Goal: Task Accomplishment & Management: Complete application form

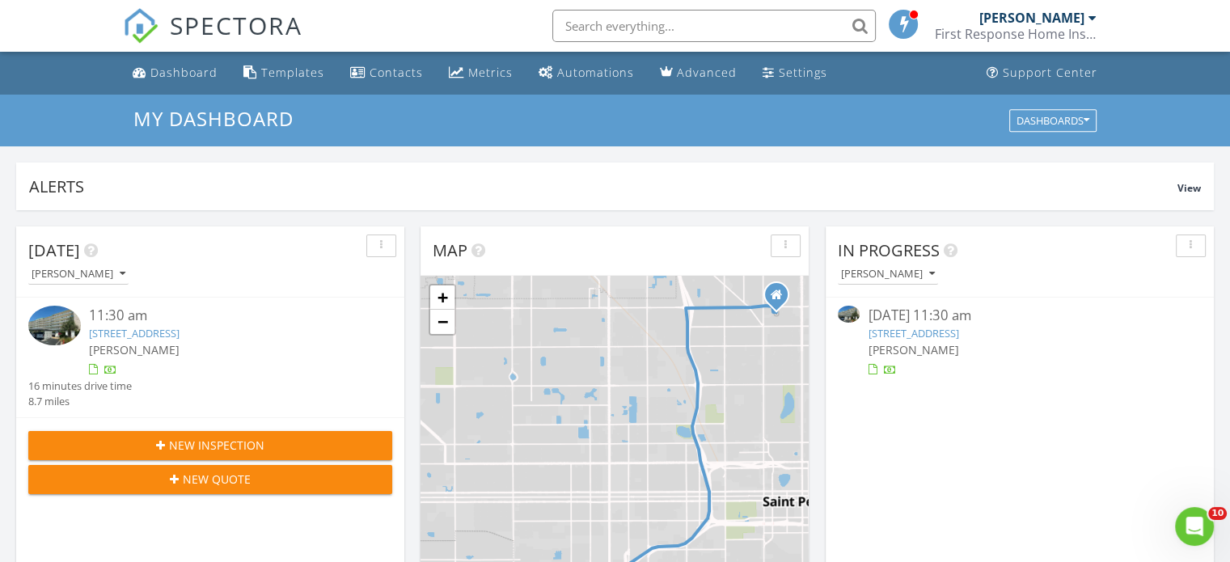
click at [908, 336] on link "2960 59th St S 303, Gulfport, FL 33707" at bounding box center [913, 333] width 91 height 15
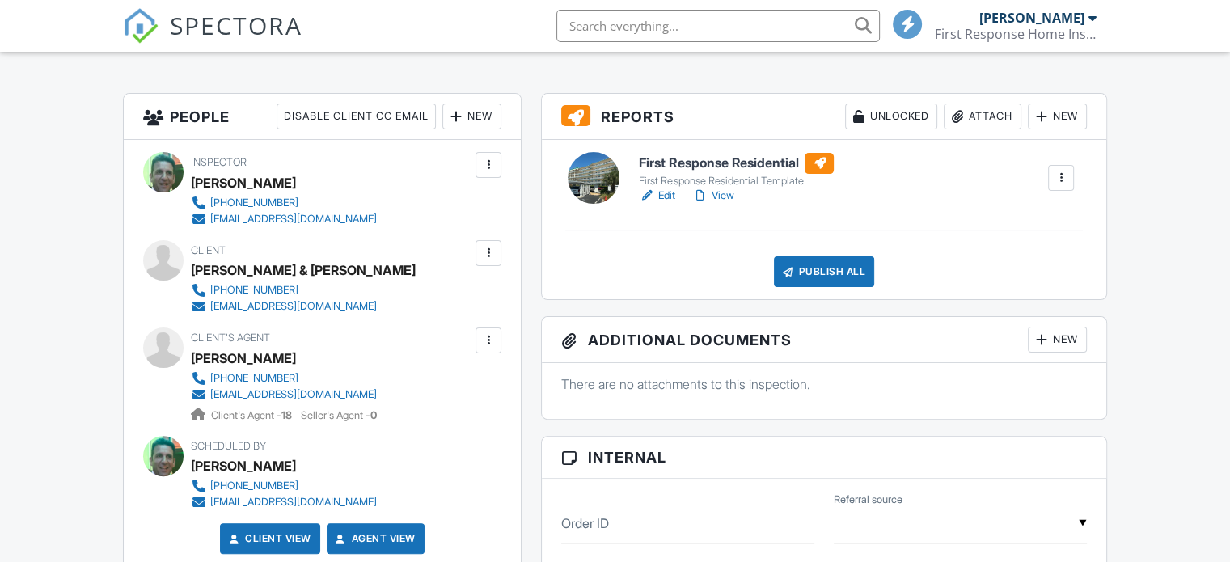
click at [729, 198] on link "View" at bounding box center [713, 196] width 42 height 16
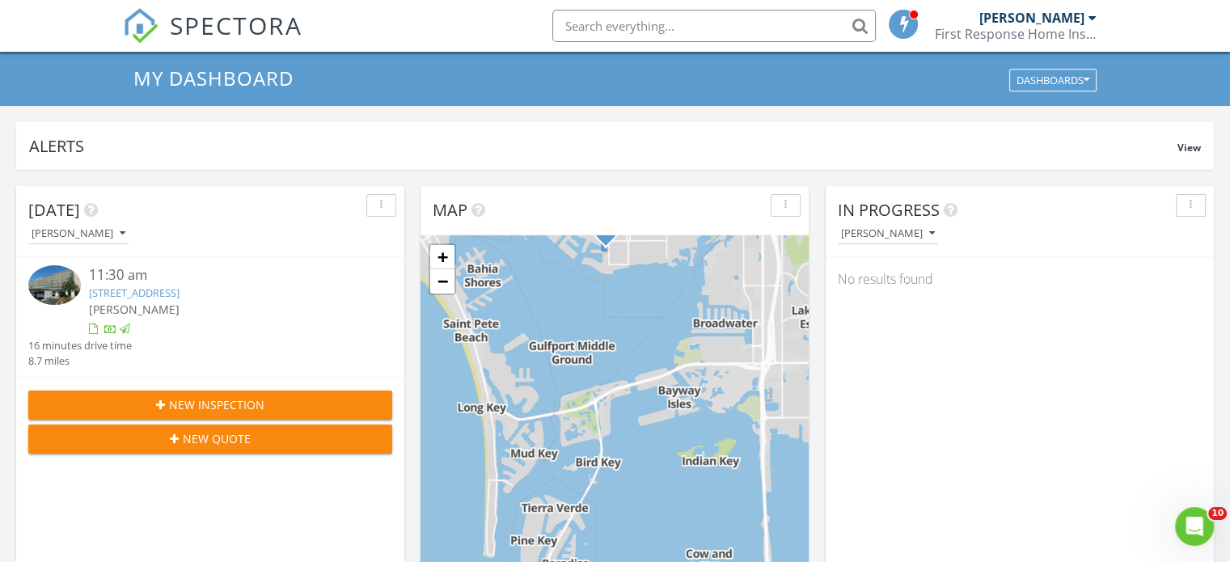
scroll to position [40, 0]
click at [255, 404] on span "New Inspection" at bounding box center [216, 405] width 95 height 17
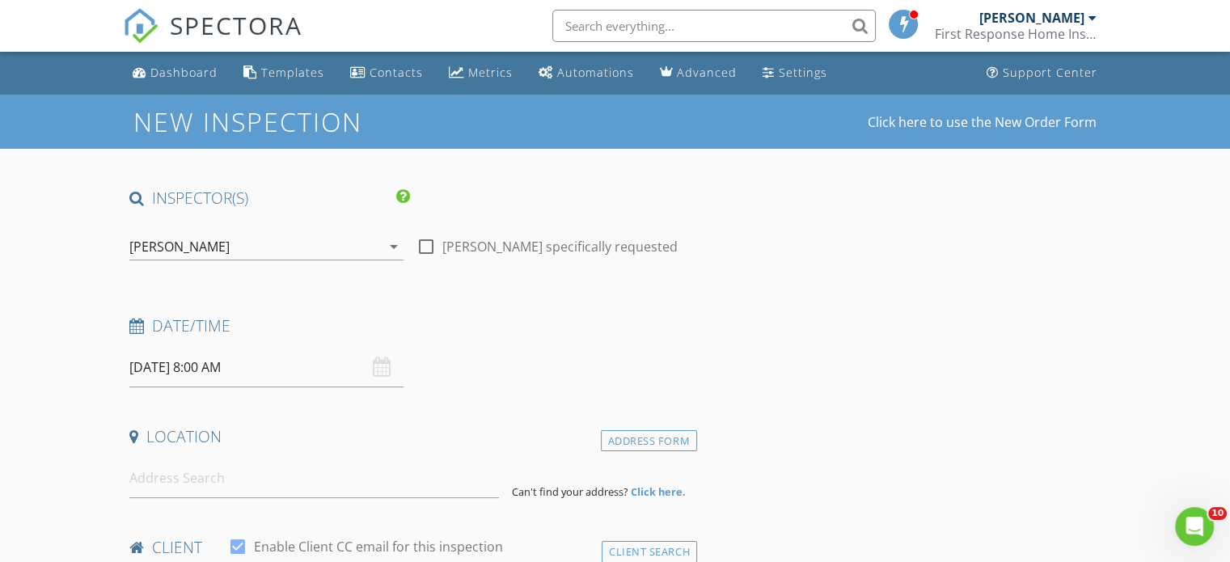
click at [189, 369] on input "[DATE] 8:00 AM" at bounding box center [266, 368] width 274 height 40
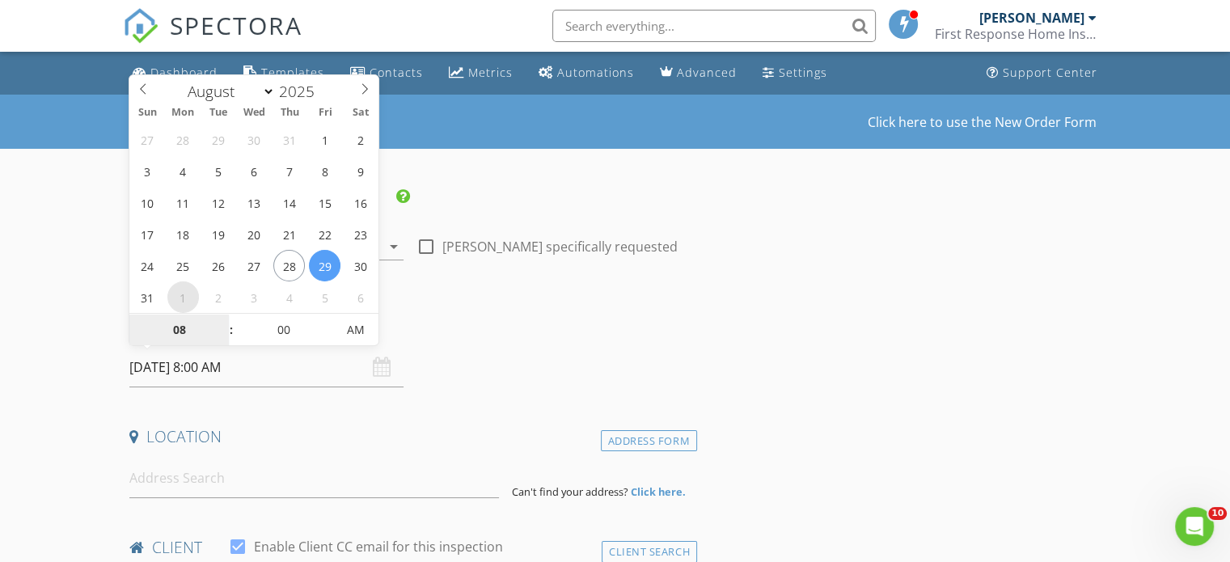
select select "8"
type input "[DATE] 8:00 AM"
type input "09"
type input "[DATE] 9:00 AM"
click at [223, 317] on span at bounding box center [223, 322] width 11 height 16
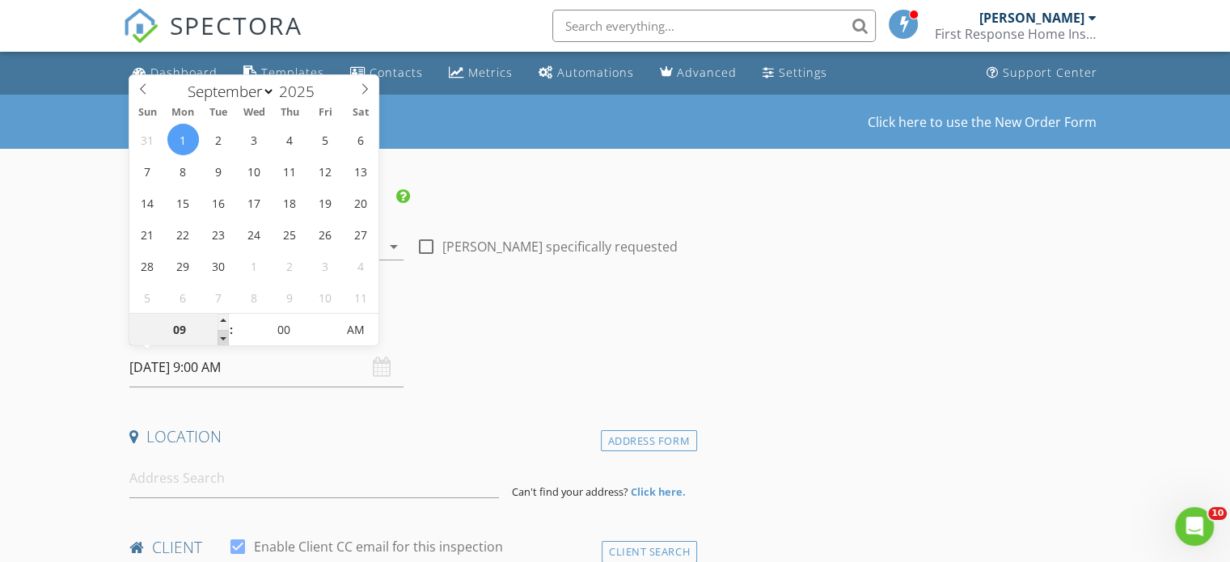
type input "08"
type input "[DATE] 8:00 AM"
click at [222, 332] on span at bounding box center [223, 338] width 11 height 16
type input "05"
type input "[DATE] 8:05 AM"
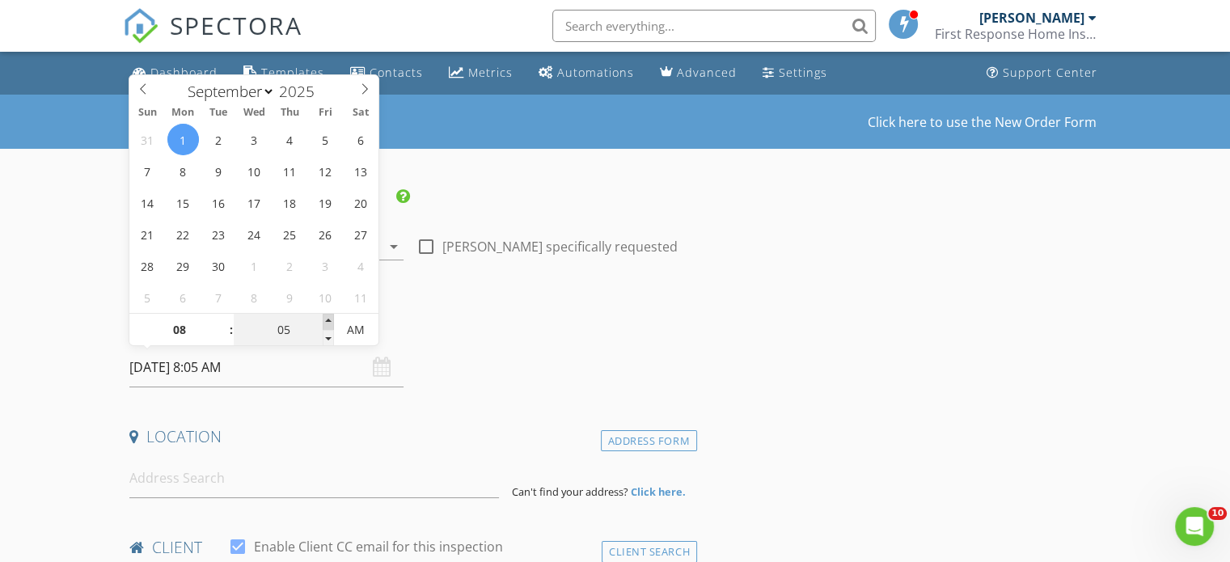
click at [326, 319] on span at bounding box center [328, 322] width 11 height 16
type input "10"
type input "09/01/2025 8:10 AM"
click at [326, 319] on span at bounding box center [328, 322] width 11 height 16
type input "15"
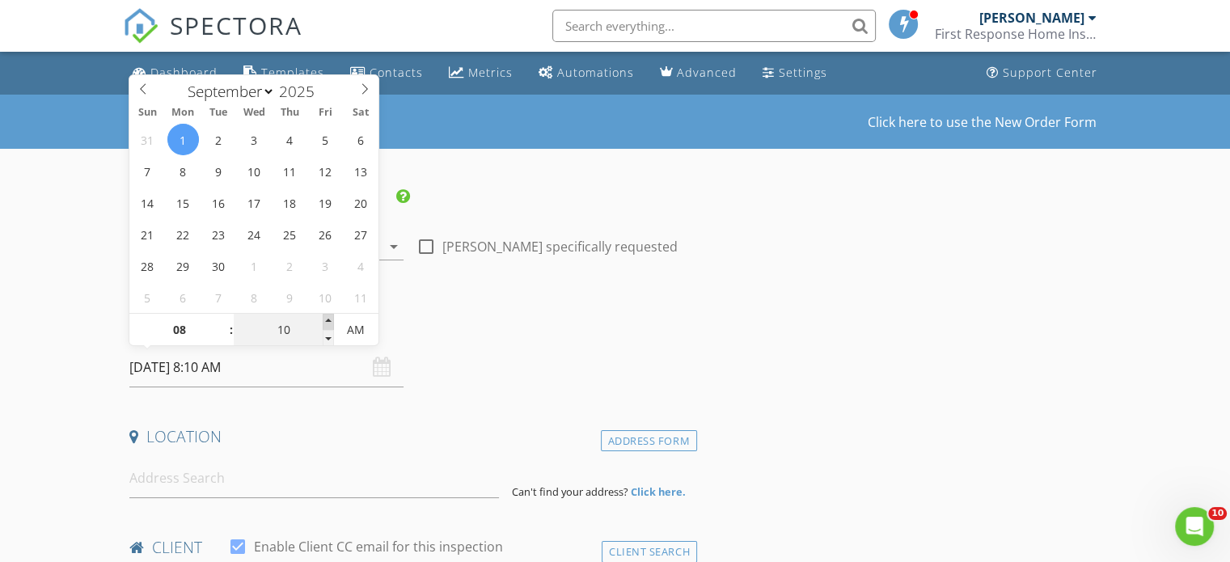
type input "09/01/2025 8:15 AM"
click at [326, 319] on span at bounding box center [328, 322] width 11 height 16
type input "20"
type input "09/01/2025 8:20 AM"
click at [326, 319] on span at bounding box center [328, 322] width 11 height 16
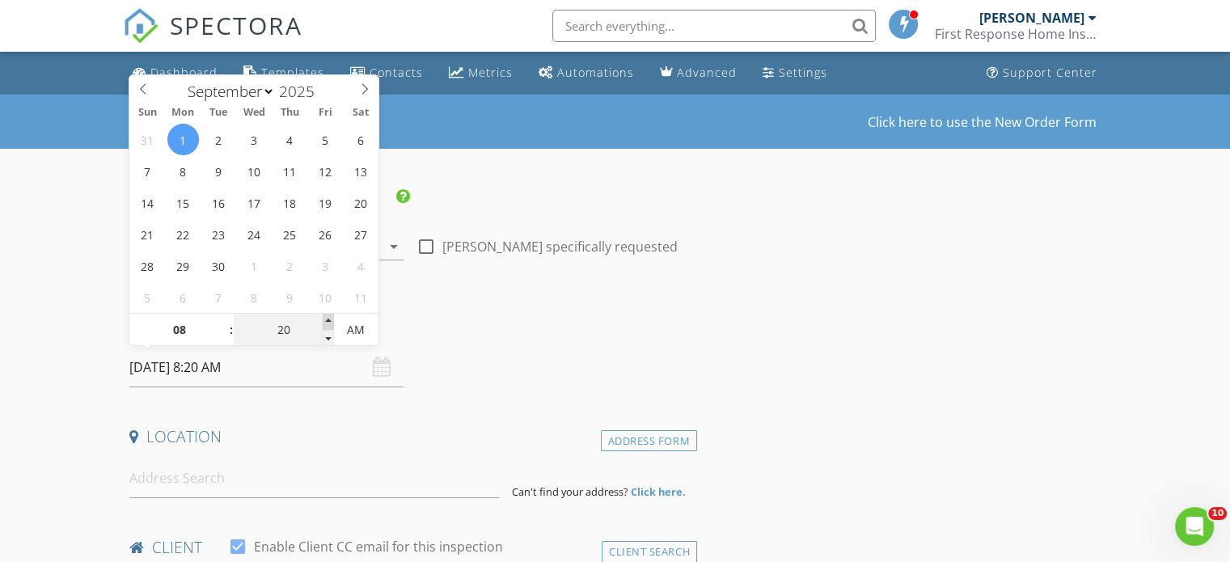
type input "25"
type input "09/01/2025 8:25 AM"
click at [326, 319] on span at bounding box center [328, 322] width 11 height 16
type input "30"
type input "09/01/2025 8:30 AM"
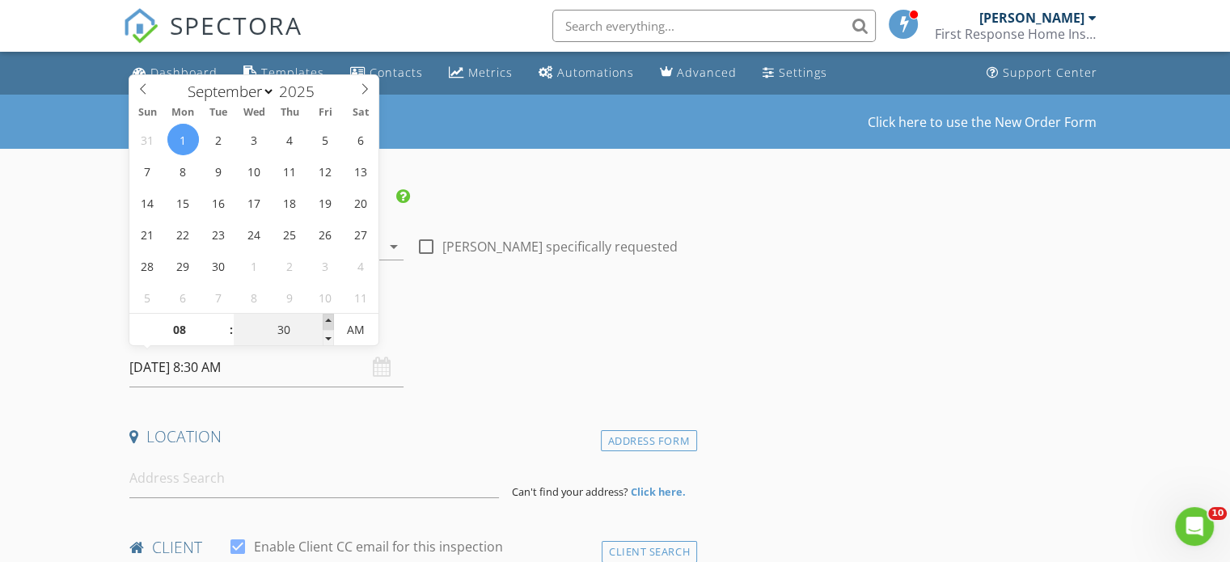
click at [326, 319] on span at bounding box center [328, 322] width 11 height 16
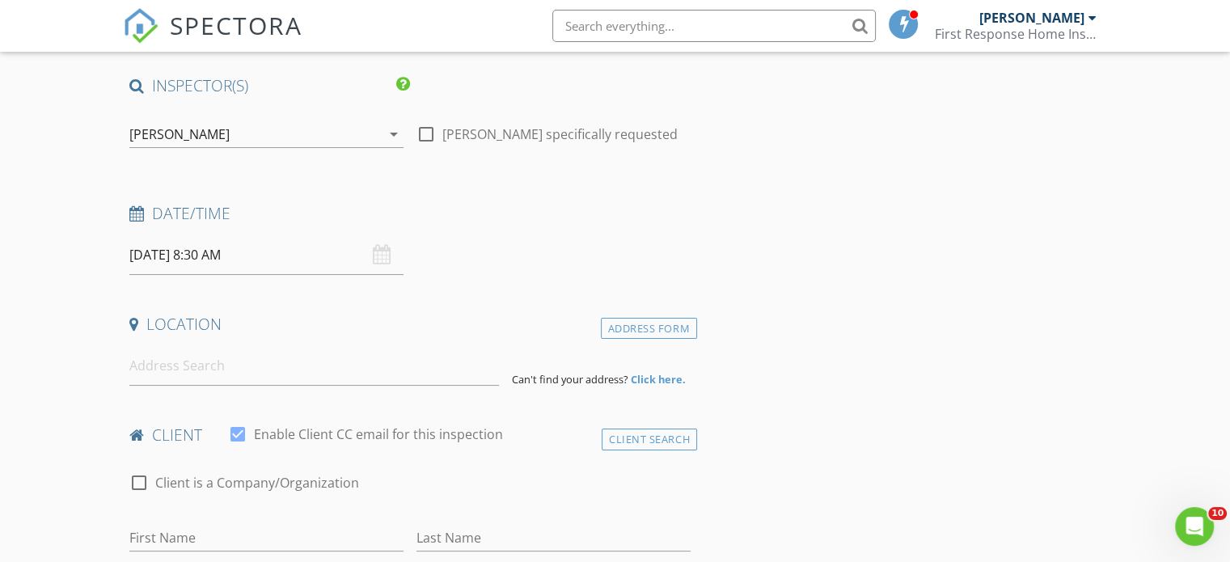
scroll to position [131, 0]
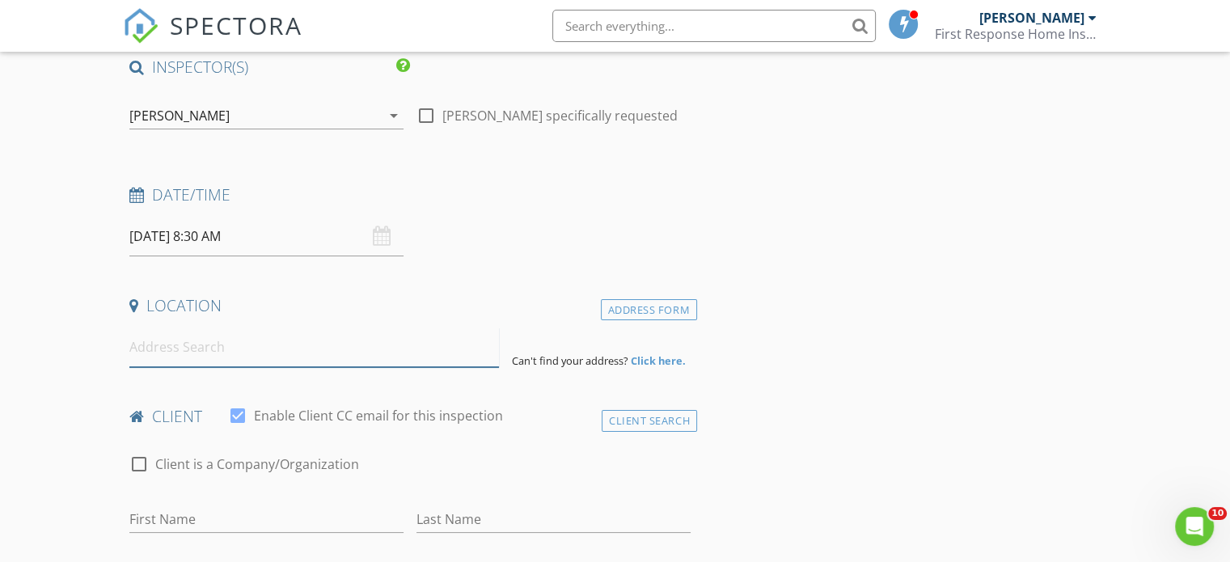
click at [146, 362] on input at bounding box center [314, 348] width 370 height 40
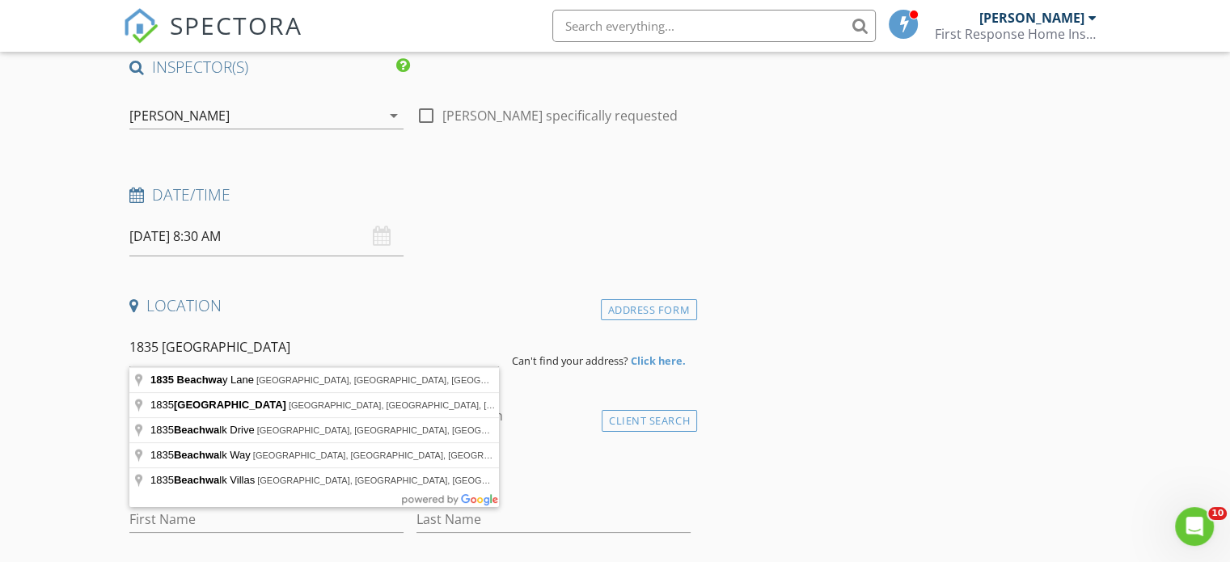
type input "1835 Beachway Lane, Odessa, FL, USA"
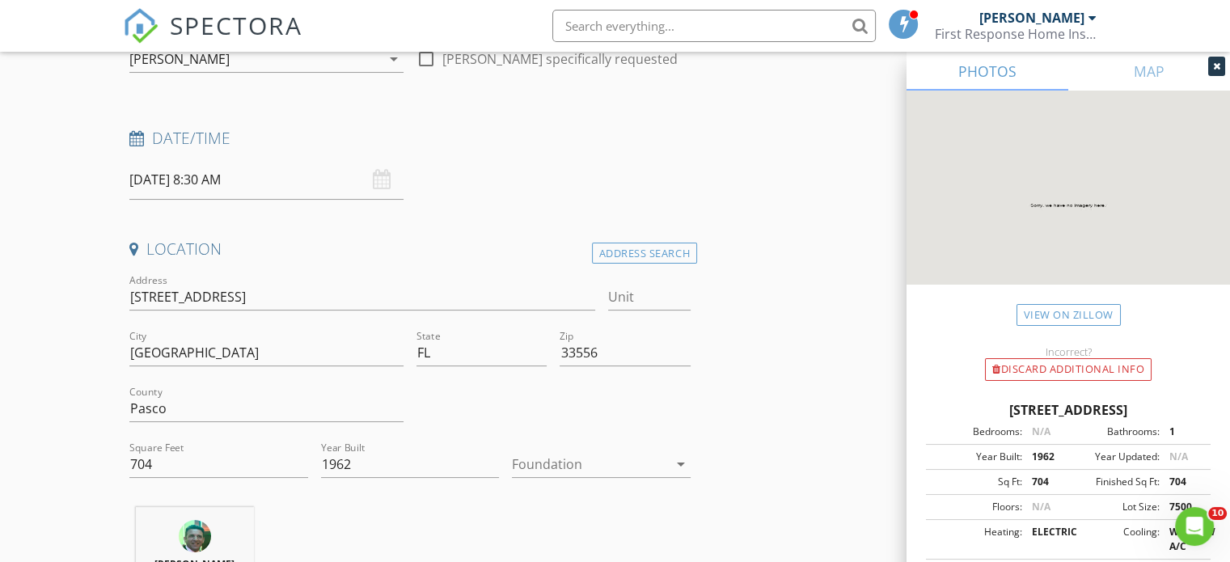
scroll to position [189, 0]
click at [680, 471] on div "Foundation arrow_drop_down" at bounding box center [601, 463] width 179 height 27
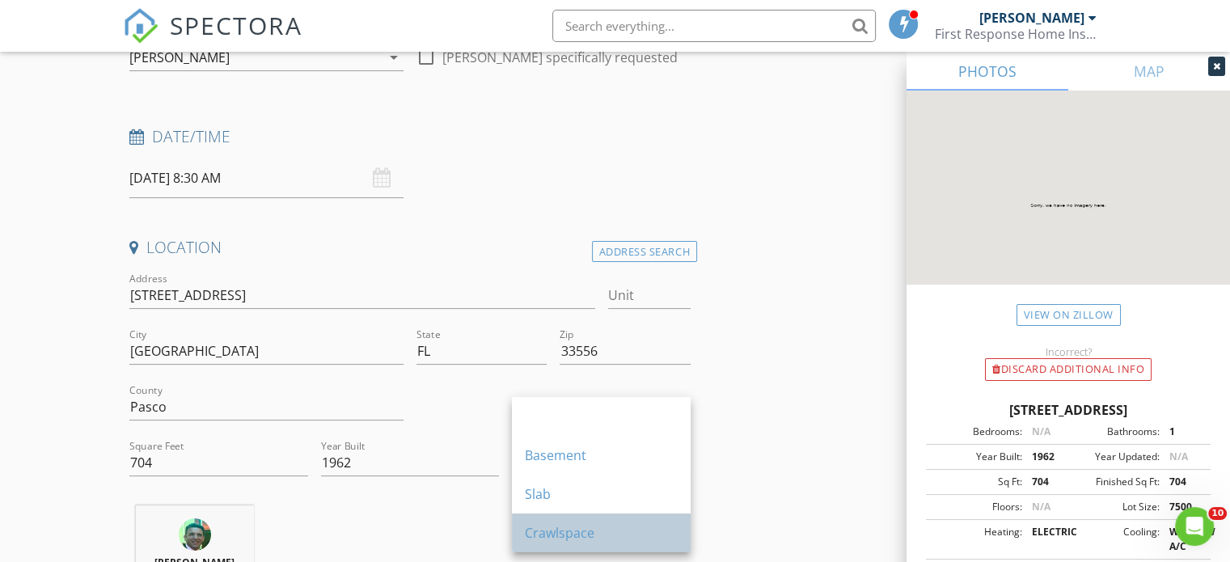
click at [624, 535] on div "Crawlspace" at bounding box center [601, 532] width 153 height 19
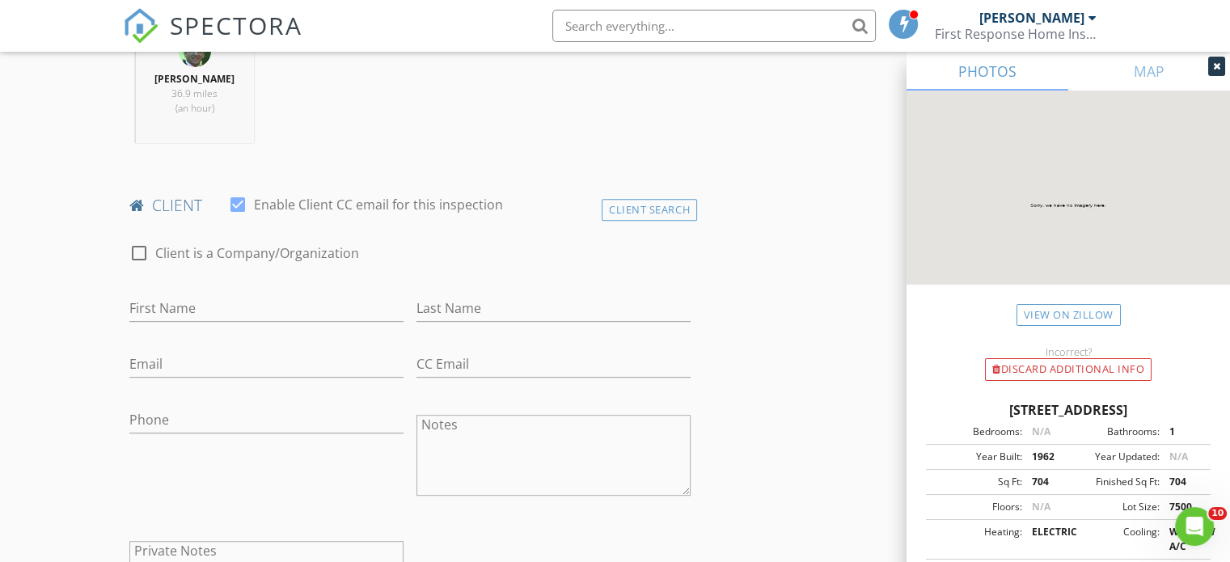
scroll to position [677, 0]
click at [155, 294] on input "First Name" at bounding box center [266, 304] width 274 height 27
click at [155, 294] on input "J" at bounding box center [266, 304] width 274 height 27
type input "Jeanette"
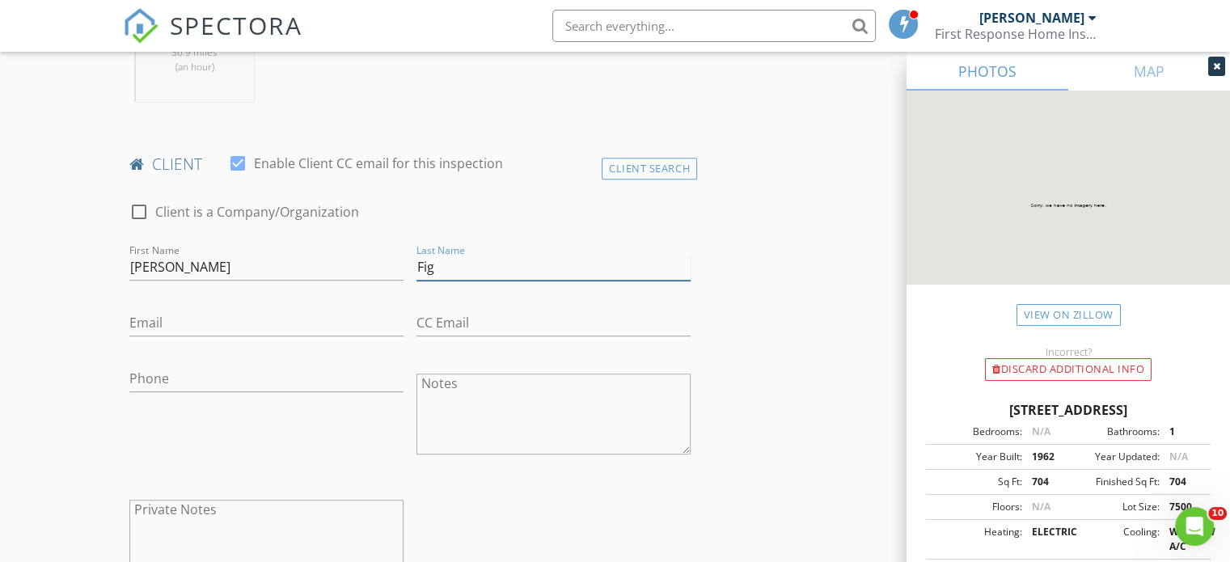
scroll to position [733, 0]
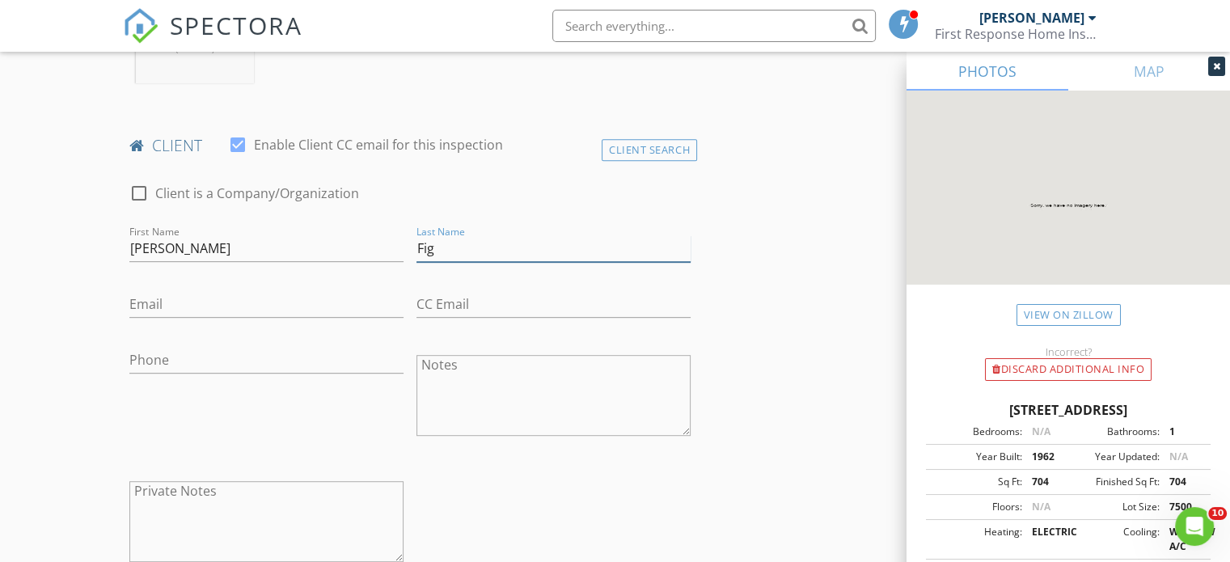
type input "Fig"
click at [217, 307] on input "Email" at bounding box center [266, 304] width 274 height 27
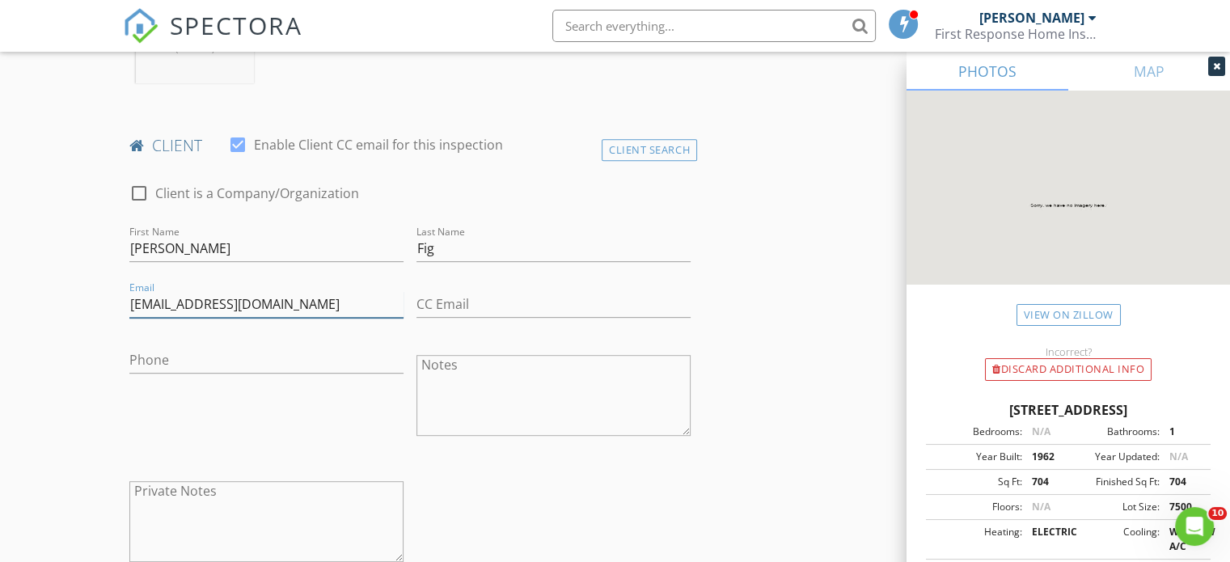
type input "[EMAIL_ADDRESS][DOMAIN_NAME]"
click at [169, 363] on input "Phone" at bounding box center [266, 360] width 274 height 27
type input "[PHONE_NUMBER]"
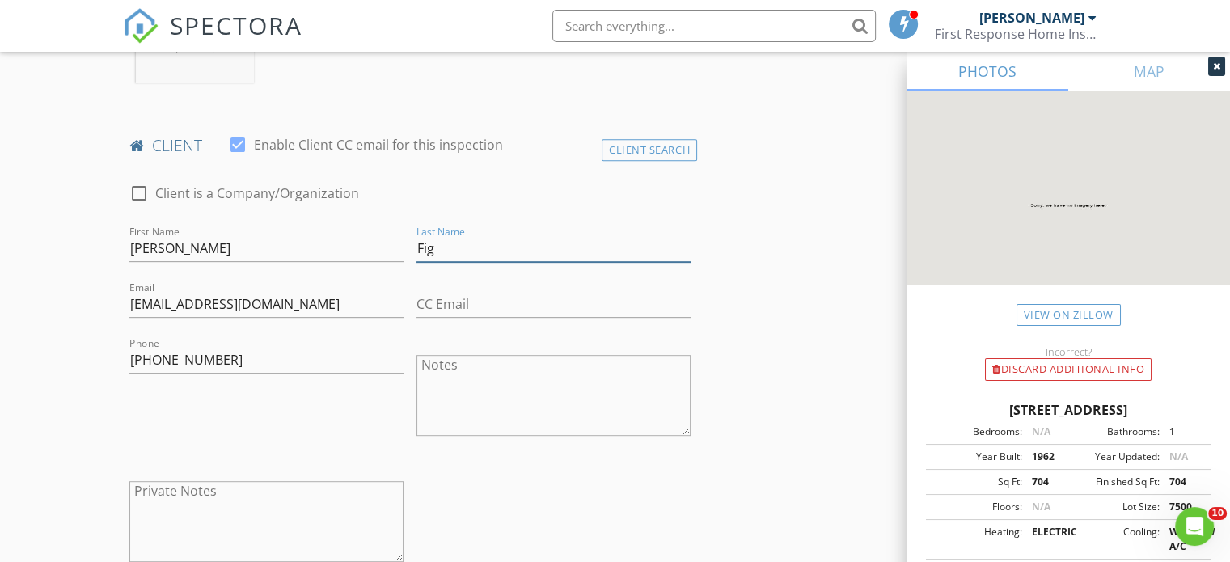
click at [439, 248] on input "Fig" at bounding box center [554, 248] width 274 height 27
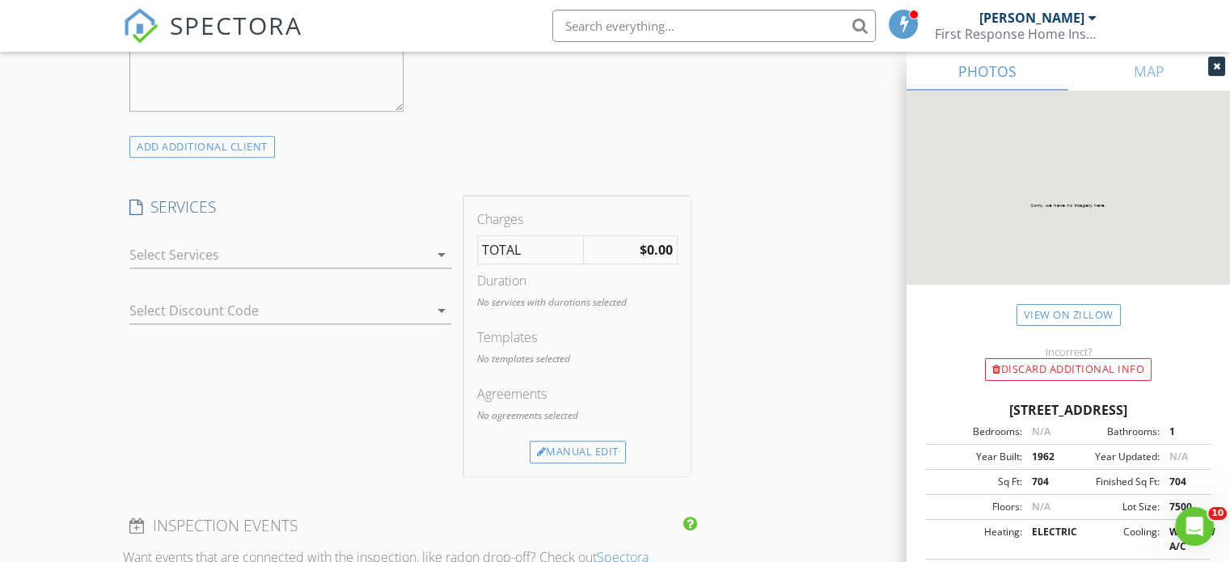
scroll to position [1187, 0]
type input "[PERSON_NAME]"
click at [440, 248] on icon "arrow_drop_down" at bounding box center [441, 250] width 19 height 19
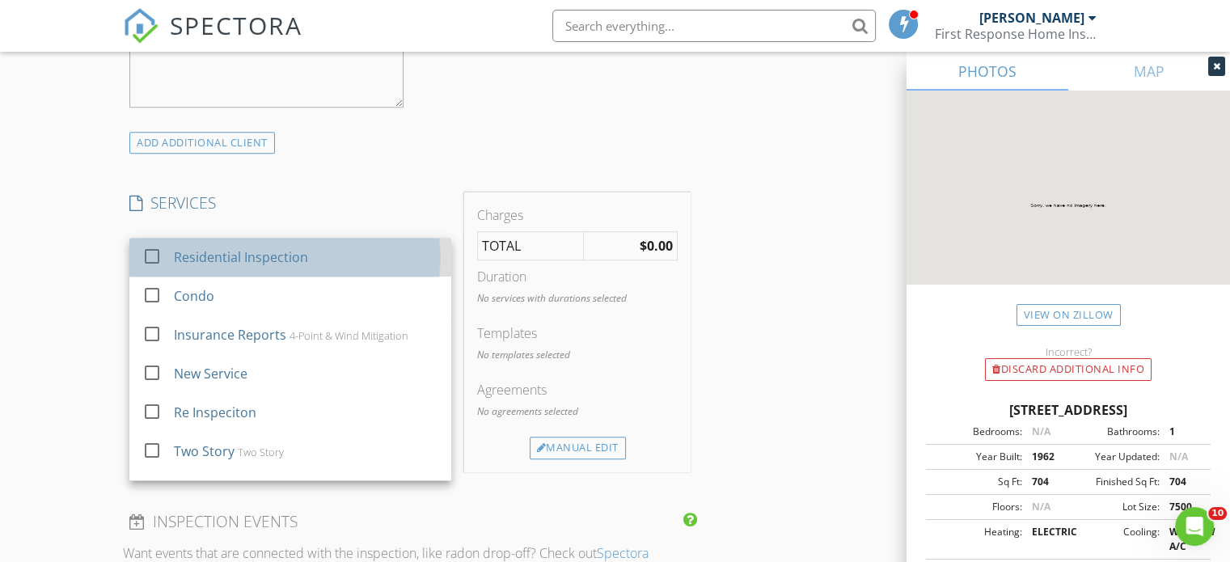
click at [266, 268] on div "Residential Inspection" at bounding box center [306, 257] width 265 height 32
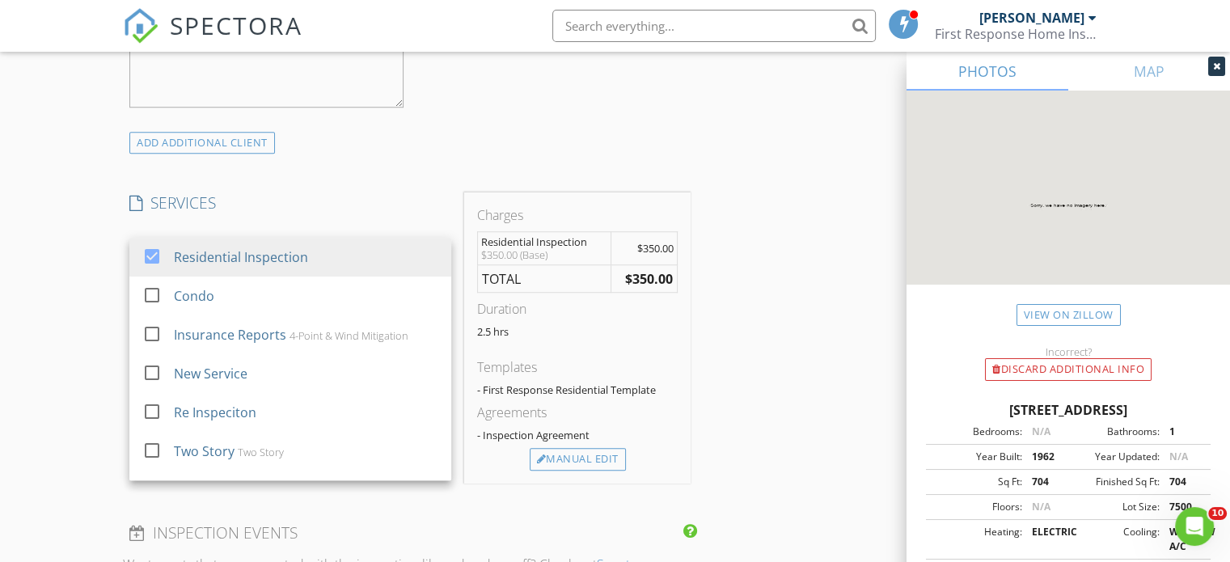
scroll to position [32, 0]
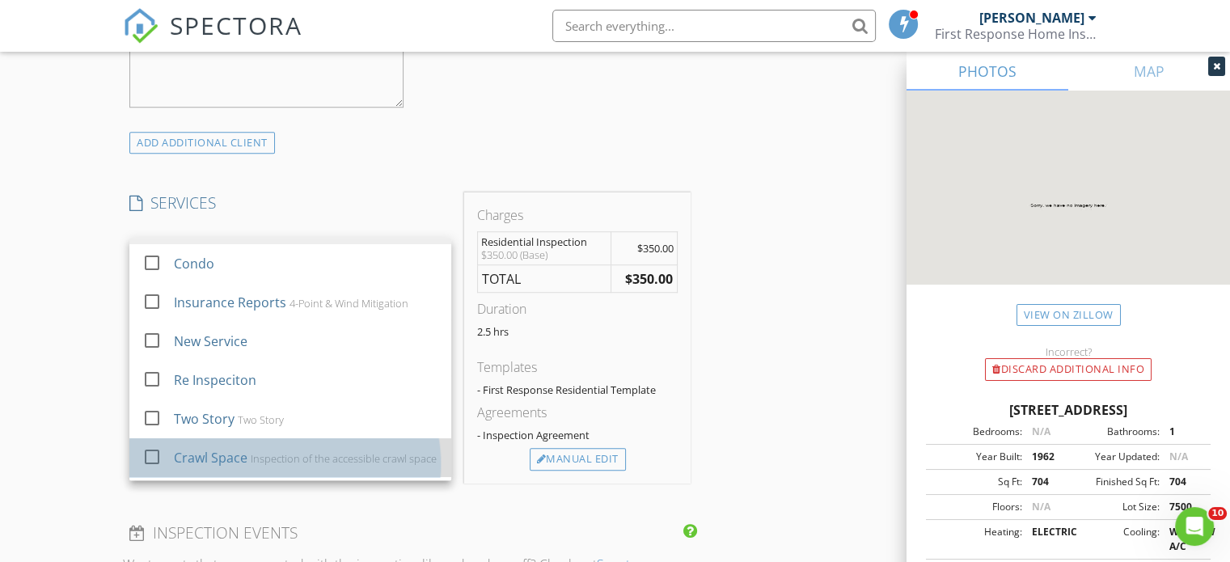
click at [339, 465] on div "Inspection of the accessible crawl space" at bounding box center [344, 458] width 186 height 13
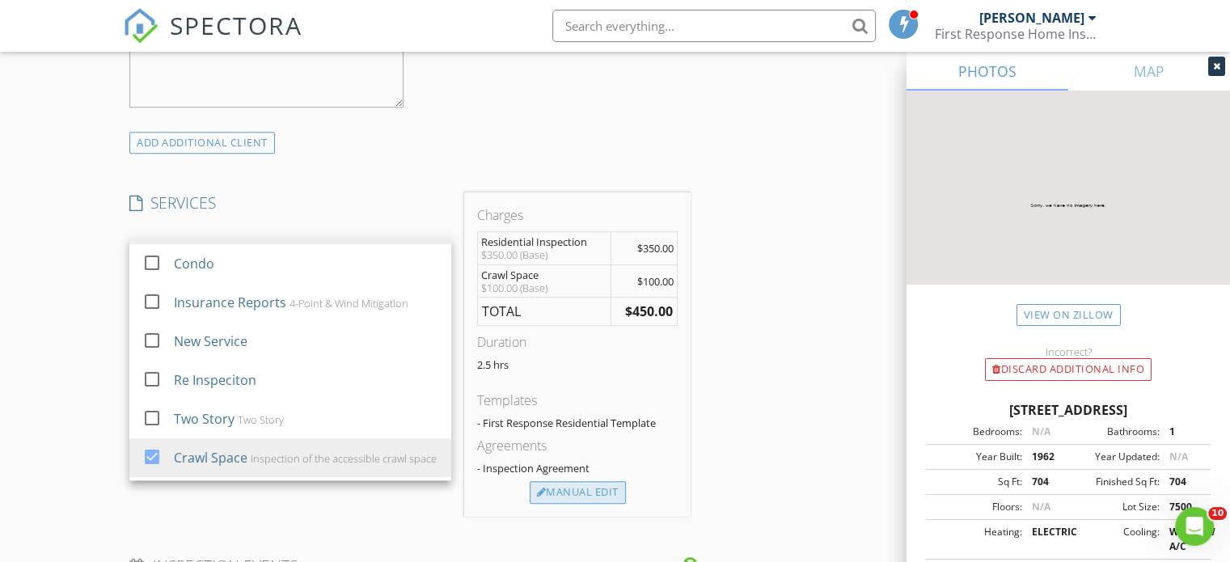
click at [579, 491] on div "Manual Edit" at bounding box center [578, 492] width 96 height 23
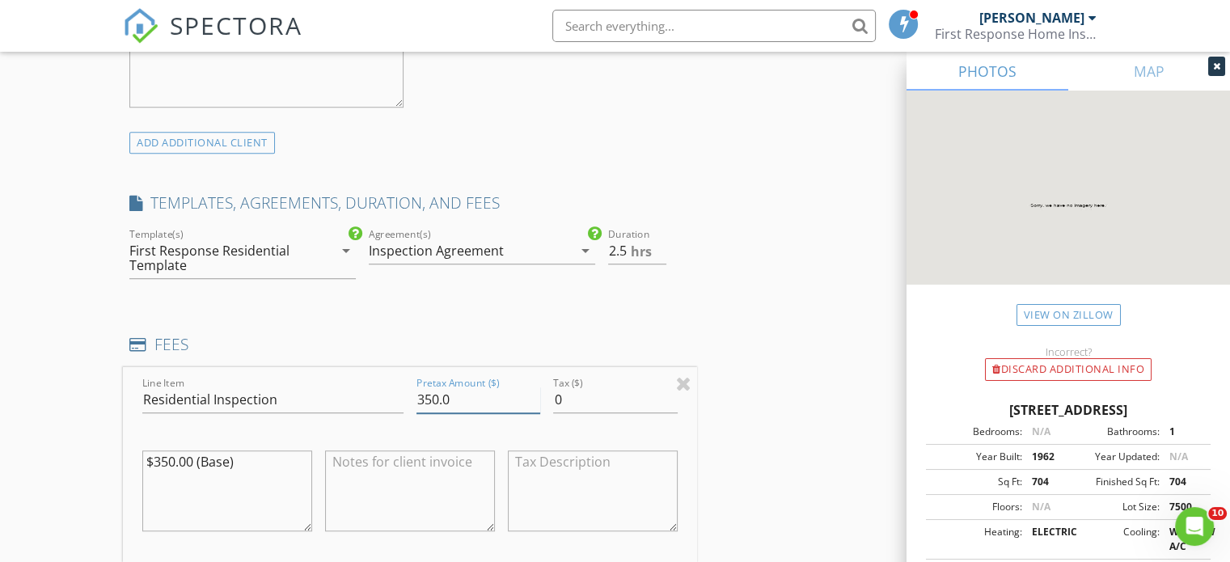
click at [452, 397] on input "350.0" at bounding box center [479, 400] width 124 height 27
type input "3"
type input "75"
type input "2"
click at [659, 255] on input "2" at bounding box center [637, 251] width 58 height 27
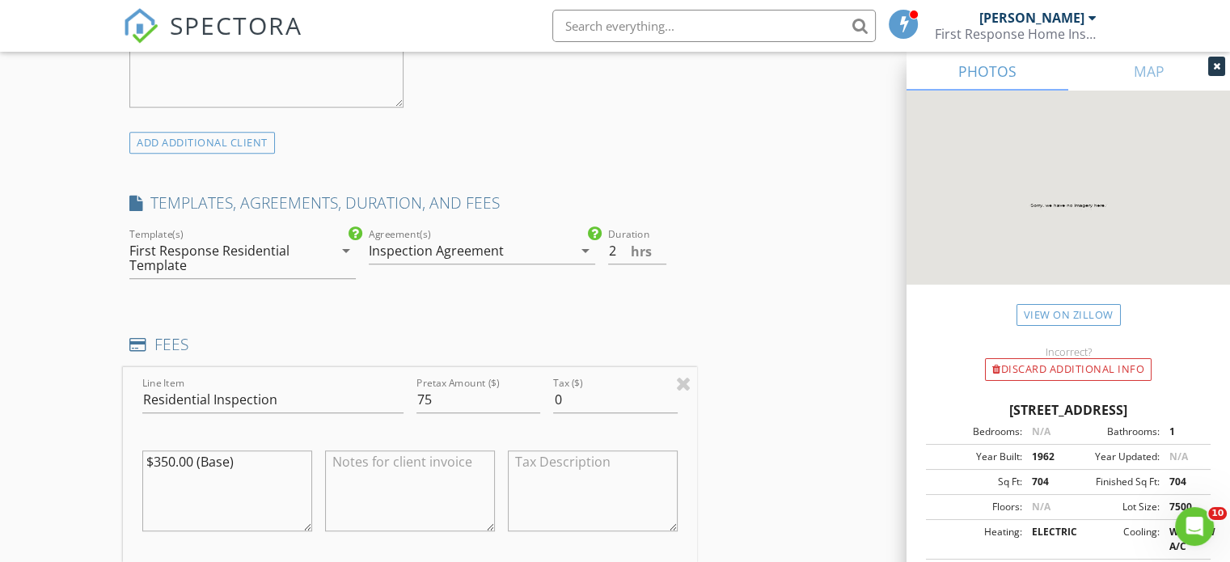
click at [715, 281] on div "INSPECTOR(S) check_box James Ohanian PRIMARY check_box_outline_blank Joe Kelley…" at bounding box center [615, 532] width 984 height 3064
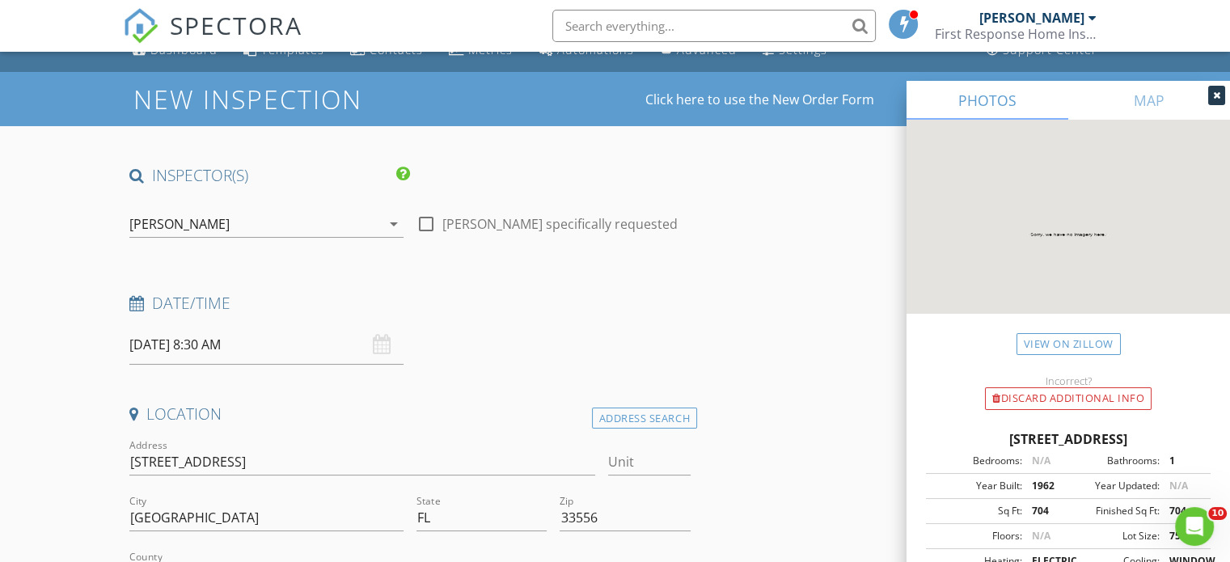
scroll to position [0, 0]
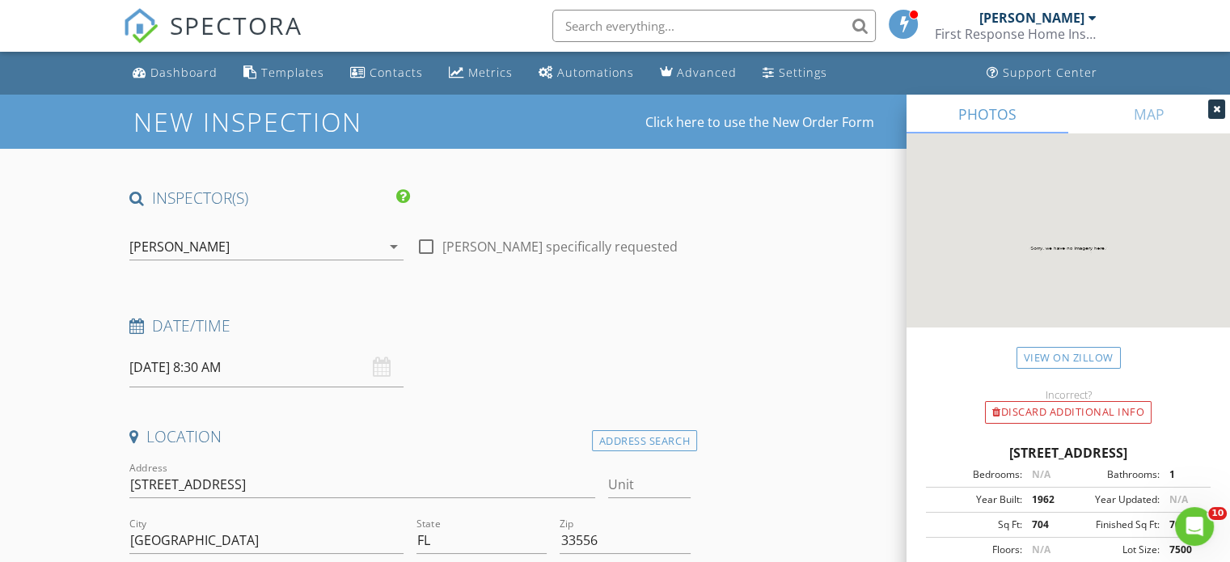
click at [382, 252] on div "arrow_drop_down" at bounding box center [392, 246] width 23 height 19
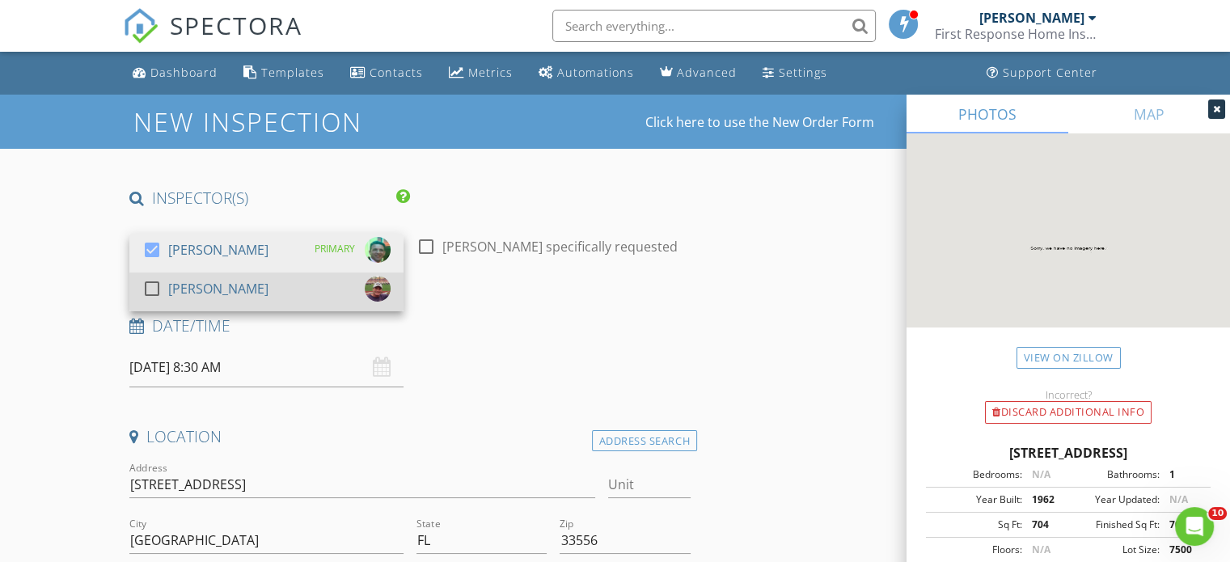
click at [295, 295] on div "check_box_outline_blank Joe Kelley" at bounding box center [266, 292] width 248 height 32
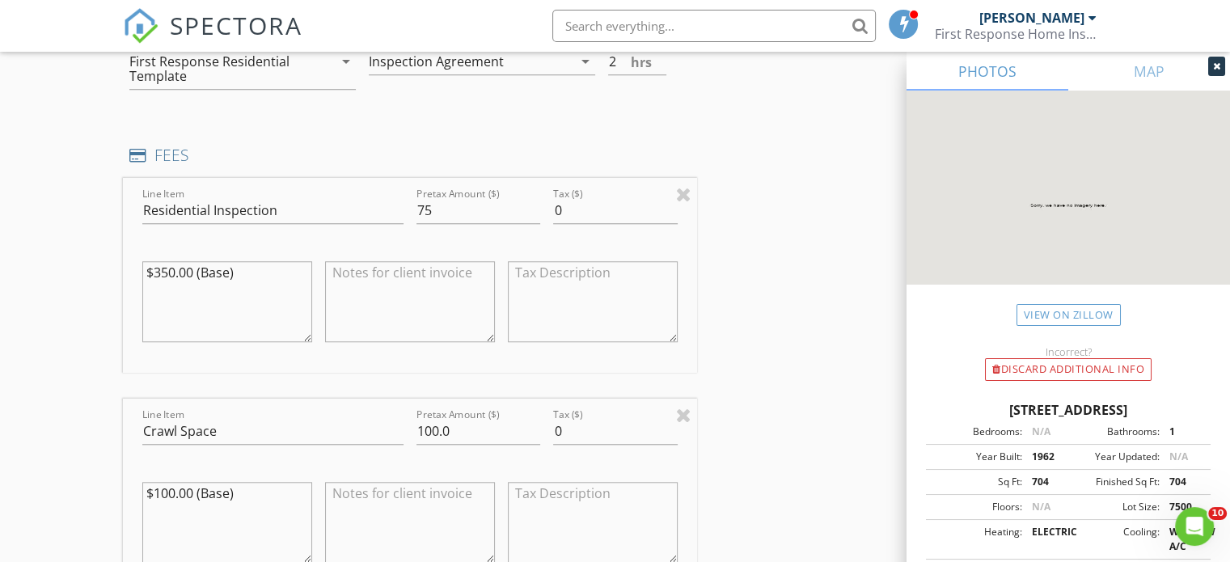
scroll to position [1382, 0]
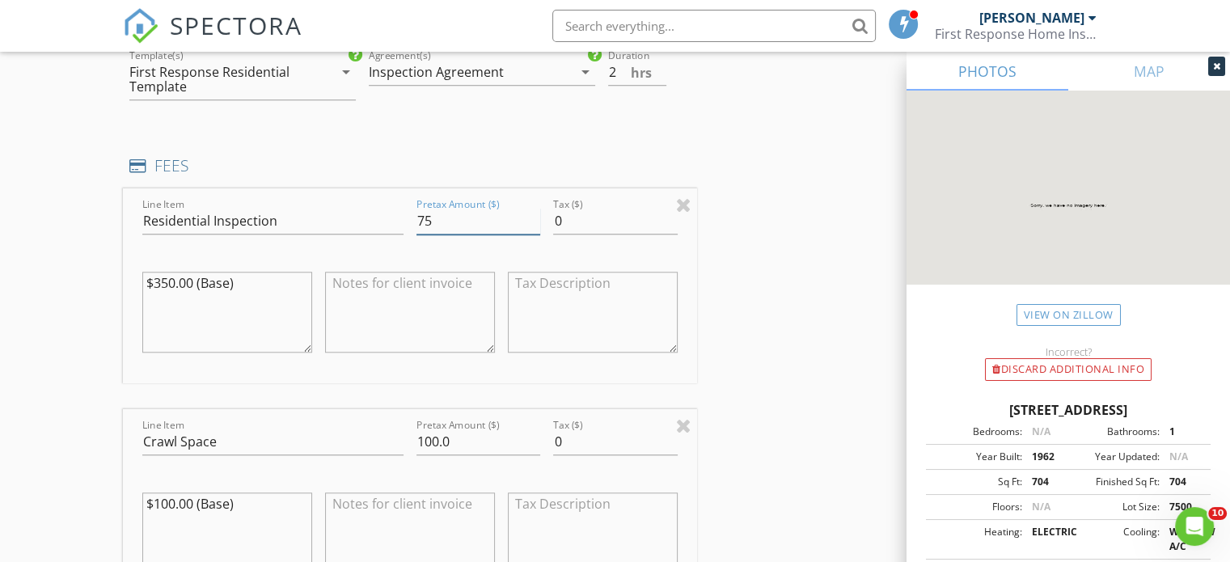
click at [441, 218] on input "75" at bounding box center [479, 221] width 124 height 27
type input "7"
type input "350"
click at [713, 326] on div "INSPECTOR(S) check_box James Ohanian PRIMARY check_box Joe Kelley James Ohanian…" at bounding box center [615, 345] width 984 height 3079
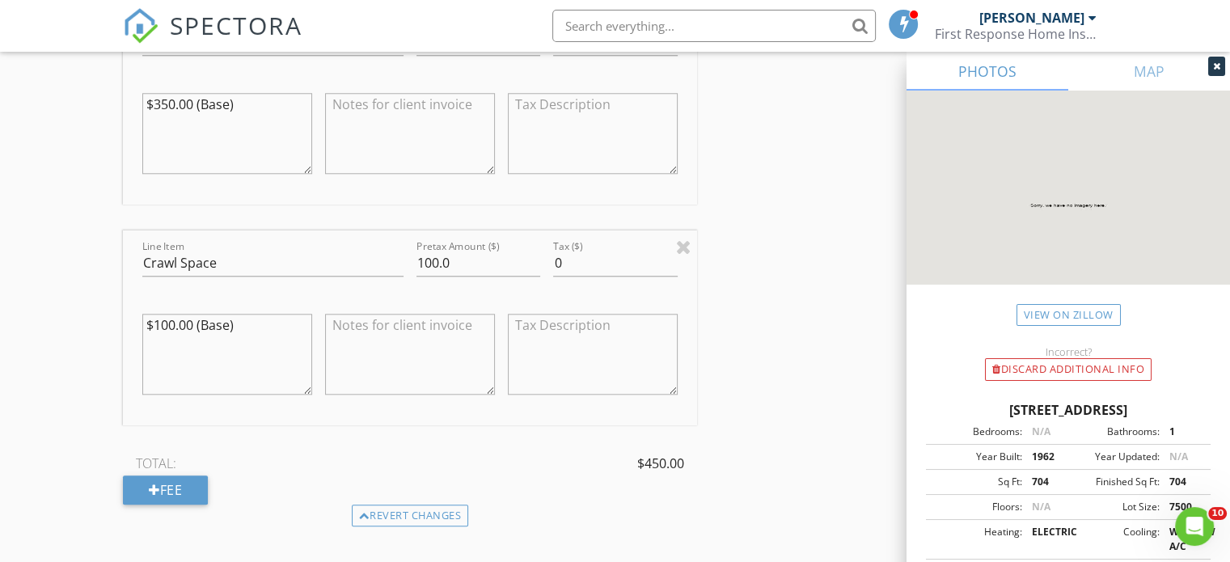
scroll to position [1559, 0]
click at [466, 269] on input "100.0" at bounding box center [479, 265] width 124 height 27
type input "1"
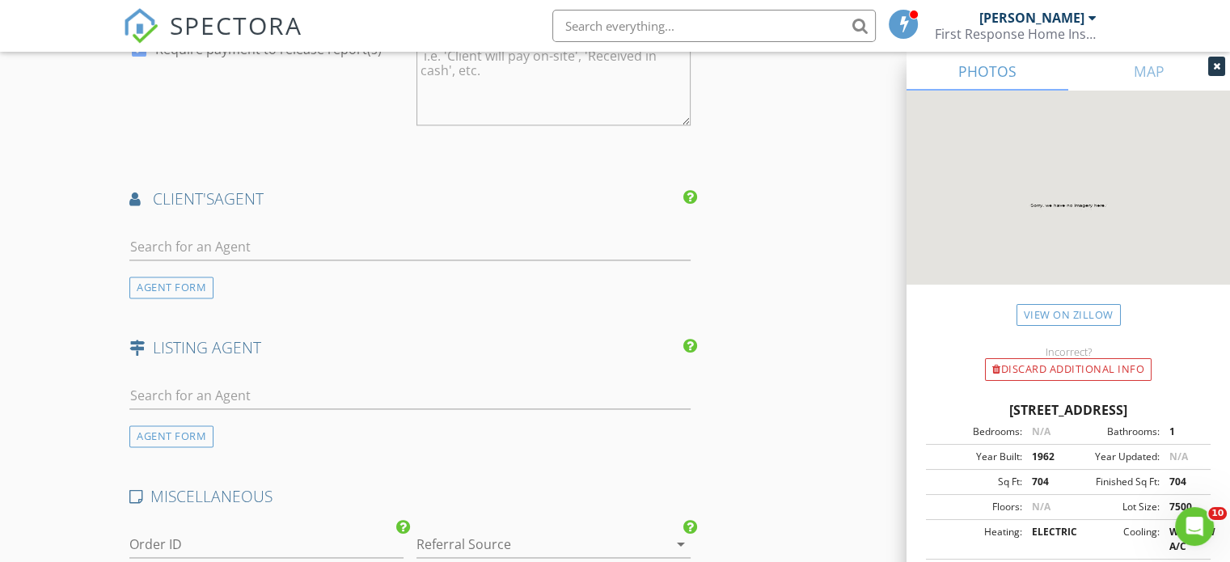
scroll to position [2288, 0]
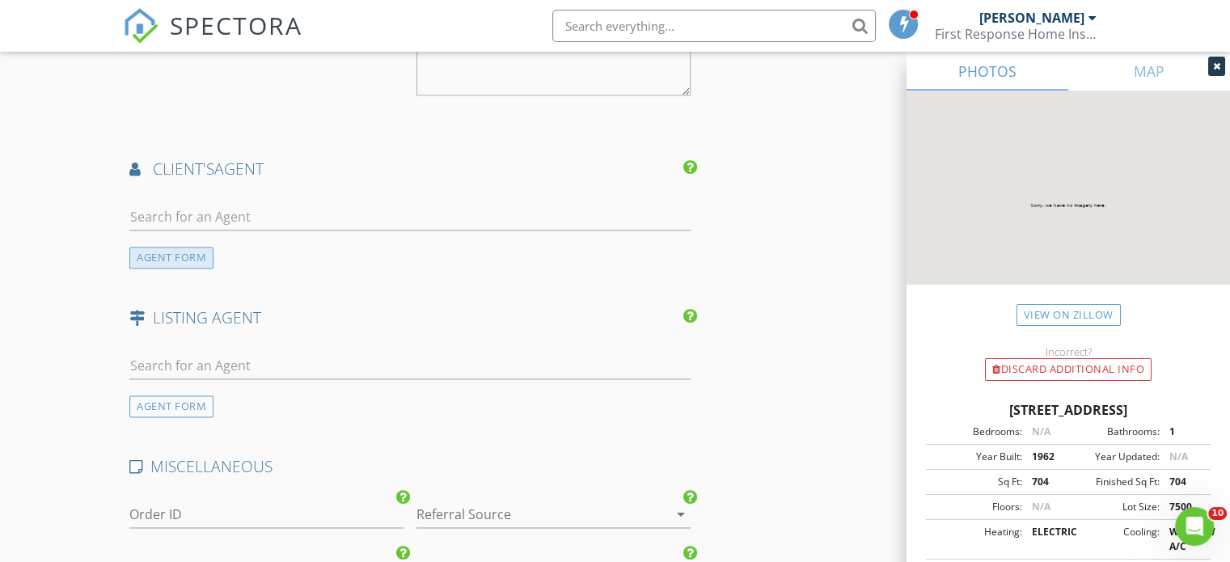
type input "75"
click at [177, 251] on div "AGENT FORM" at bounding box center [171, 258] width 84 height 22
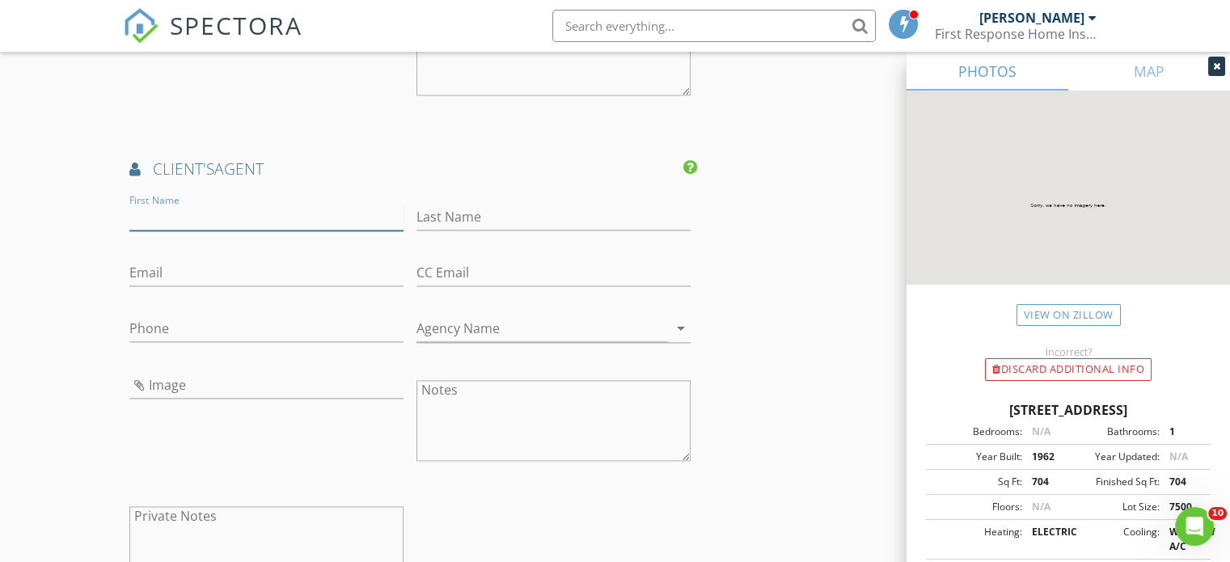
click at [162, 210] on input "First Name" at bounding box center [266, 217] width 274 height 27
type input "[PERSON_NAME]"
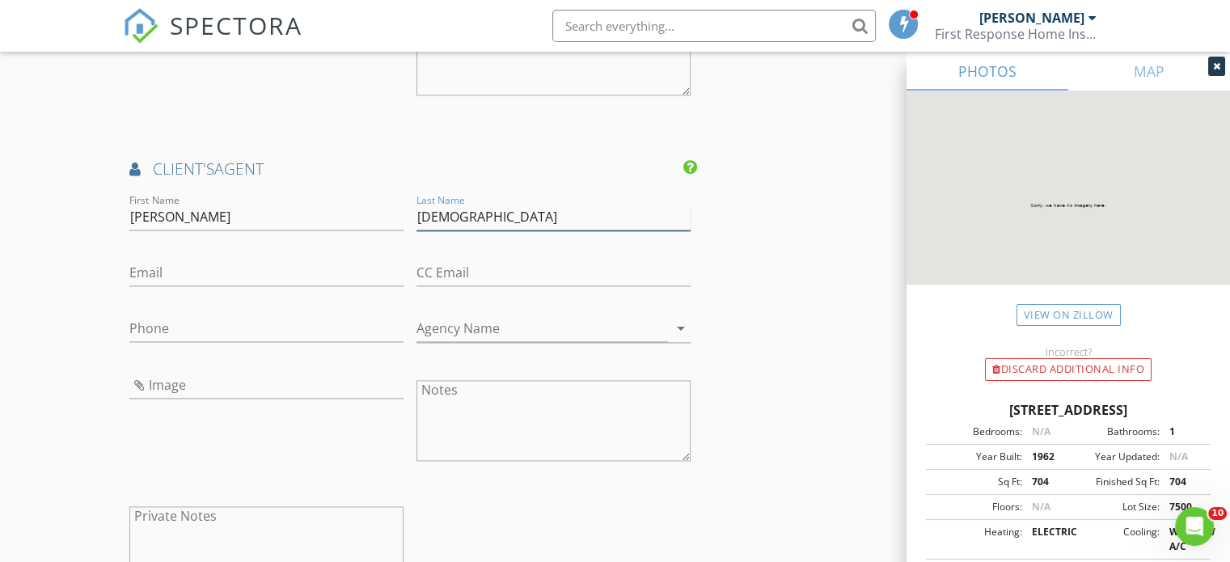
type input "[DEMOGRAPHIC_DATA]"
click at [146, 269] on input "Email" at bounding box center [266, 273] width 274 height 27
click at [146, 269] on input "m" at bounding box center [266, 273] width 274 height 27
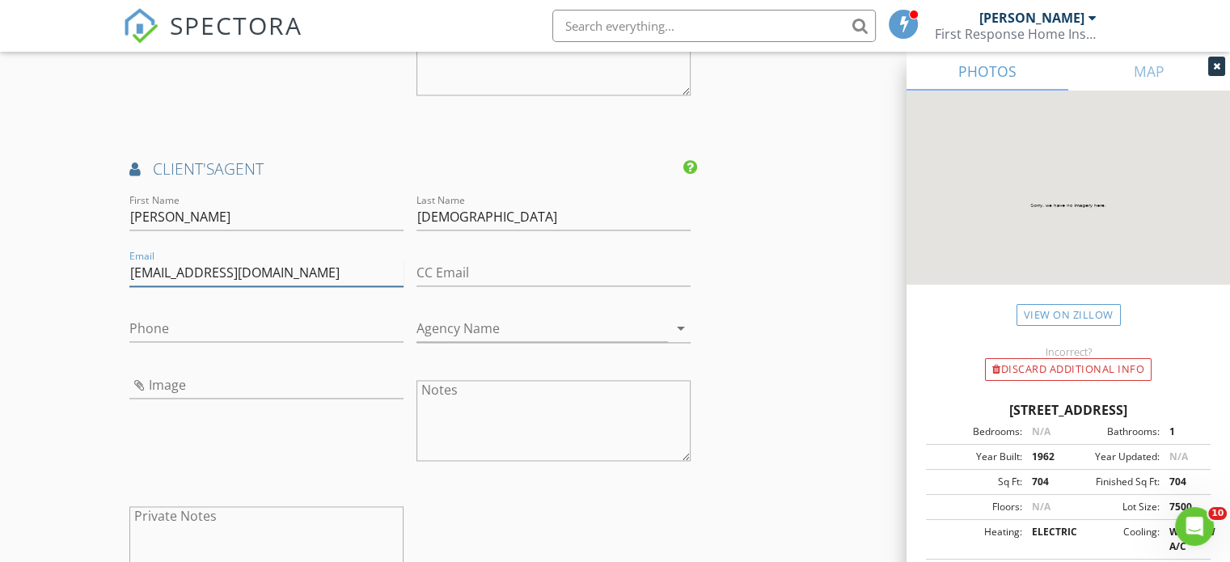
type input "[EMAIL_ADDRESS][DOMAIN_NAME]"
click at [142, 328] on input "Phone" at bounding box center [266, 328] width 274 height 27
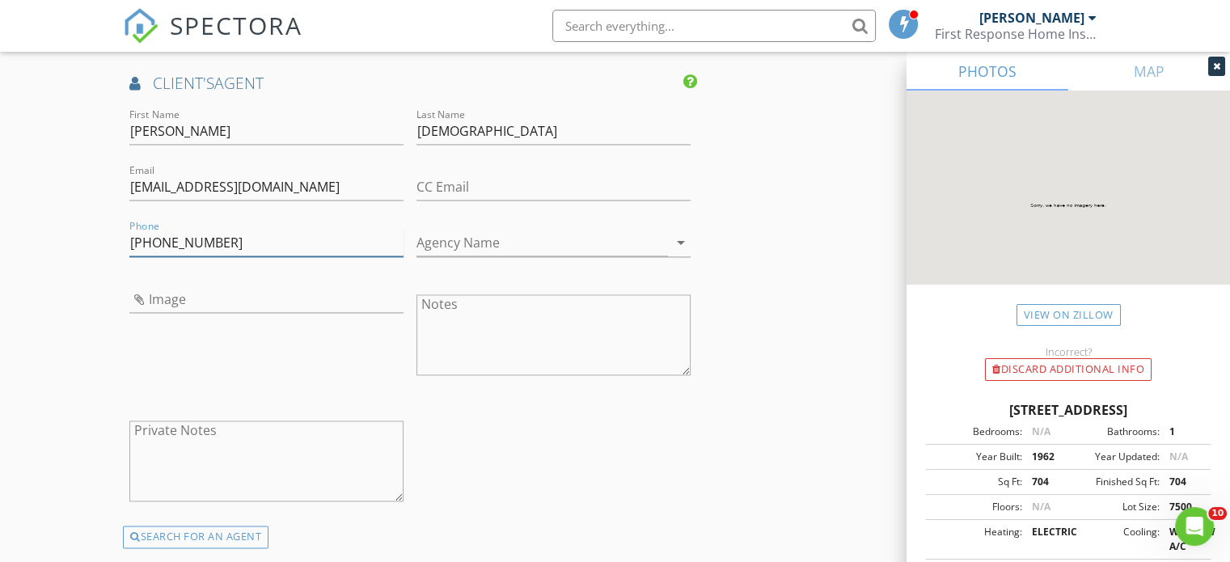
scroll to position [2369, 0]
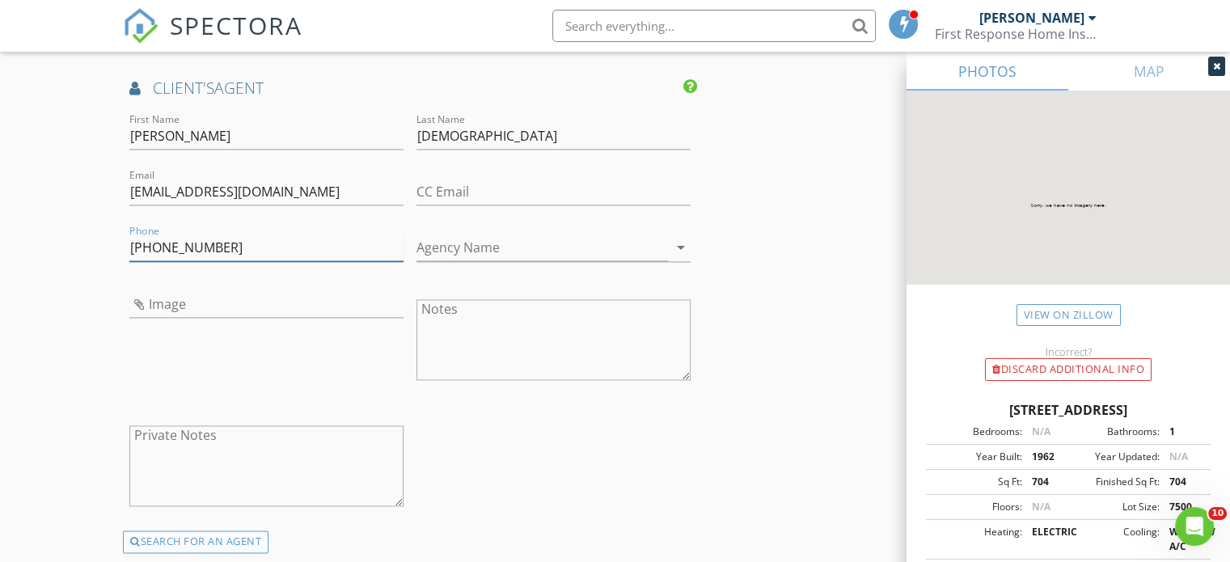
type input "[PHONE_NUMBER]"
click at [440, 240] on input "Agency Name" at bounding box center [543, 248] width 252 height 27
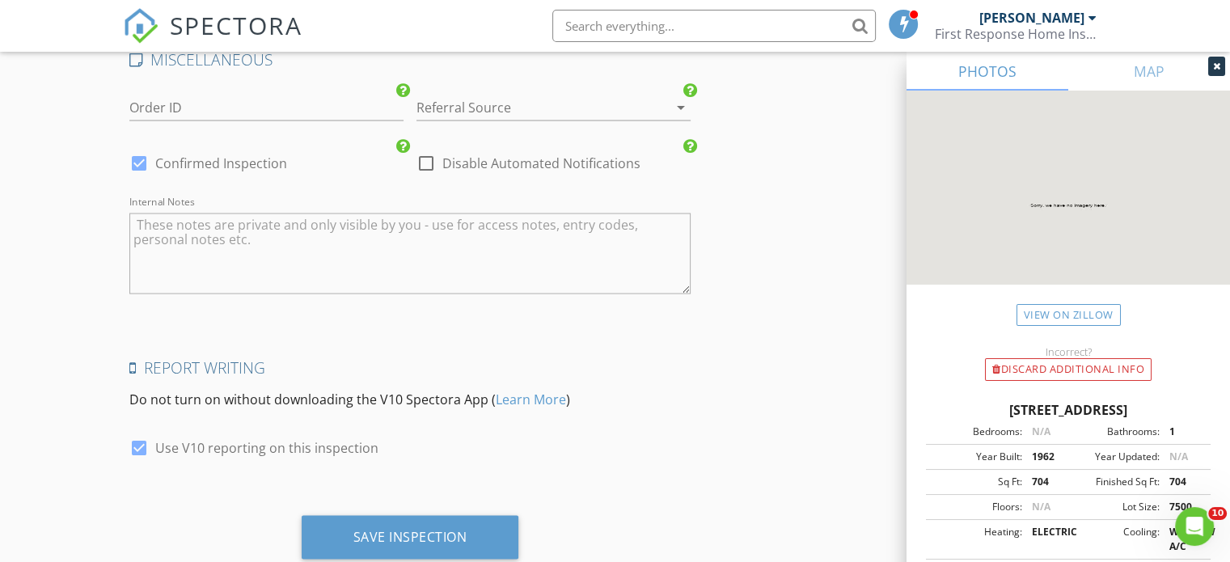
scroll to position [3104, 0]
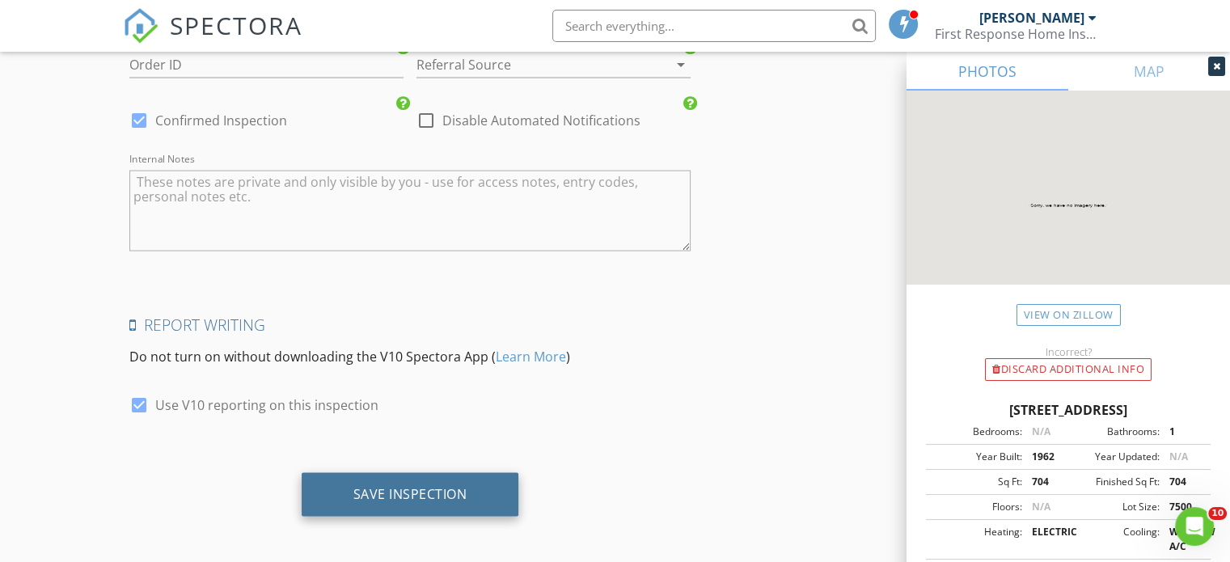
type input "VIP Executive Realty"
click at [414, 492] on div "Save Inspection" at bounding box center [410, 494] width 114 height 16
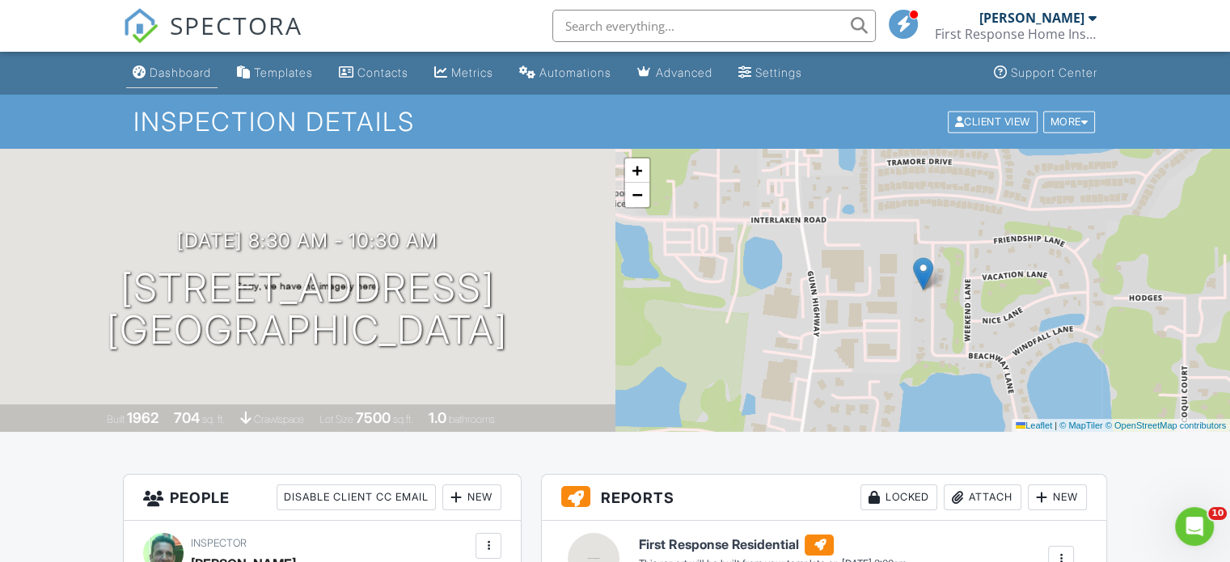
click at [193, 65] on link "Dashboard" at bounding box center [171, 73] width 91 height 30
